Goal: Task Accomplishment & Management: Use online tool/utility

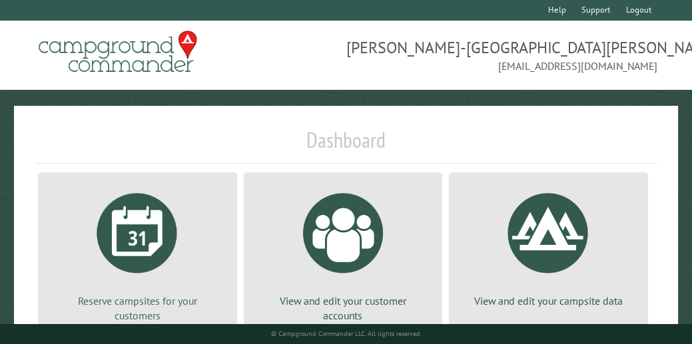
click at [143, 228] on div at bounding box center [137, 233] width 100 height 100
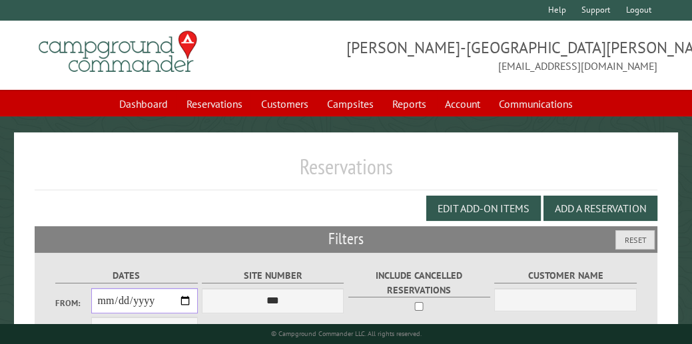
click at [185, 304] on input "From:" at bounding box center [144, 300] width 107 height 25
type input "**********"
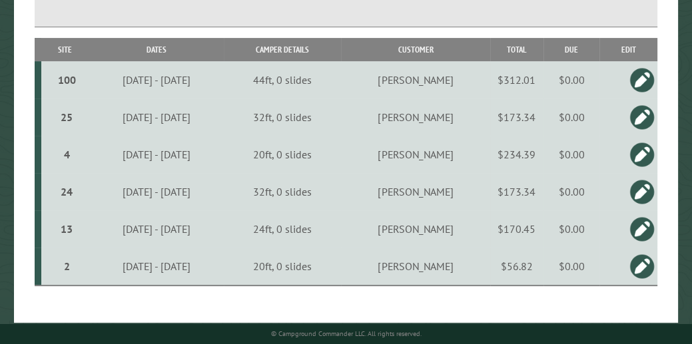
scroll to position [357, 0]
